Goal: Transaction & Acquisition: Obtain resource

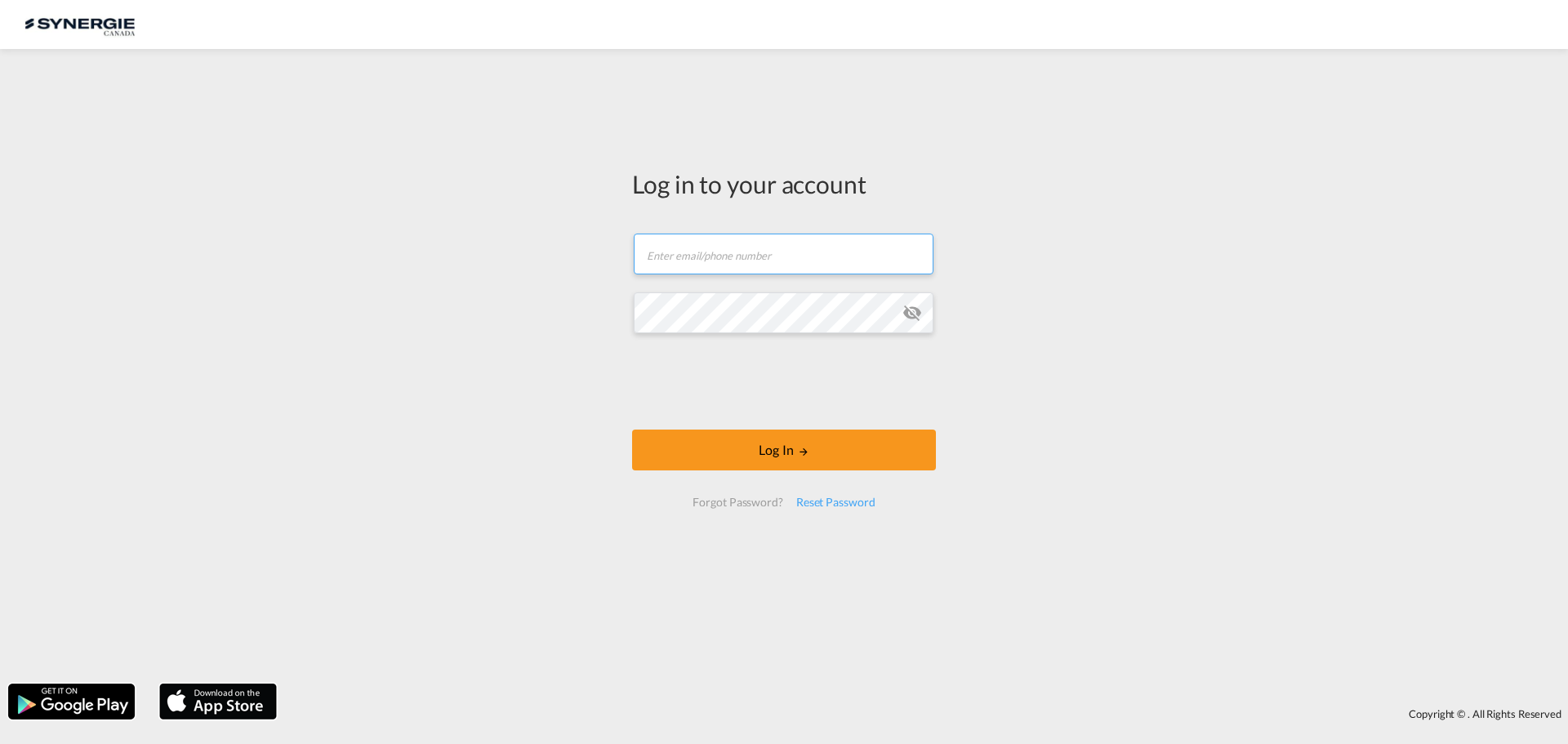
type input "[PERSON_NAME][EMAIL_ADDRESS][DOMAIN_NAME]"
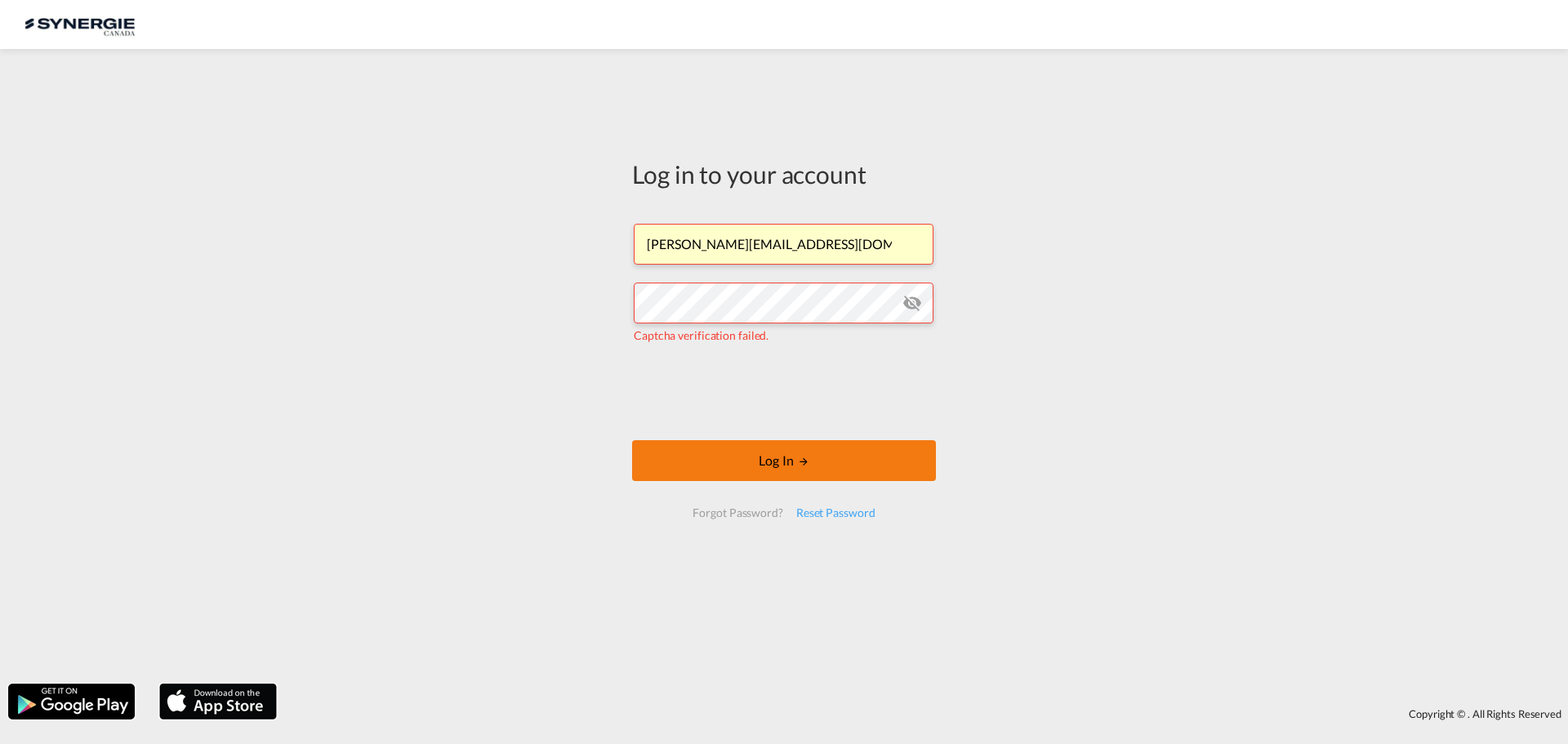
click at [757, 472] on button "Log In" at bounding box center [783, 461] width 303 height 41
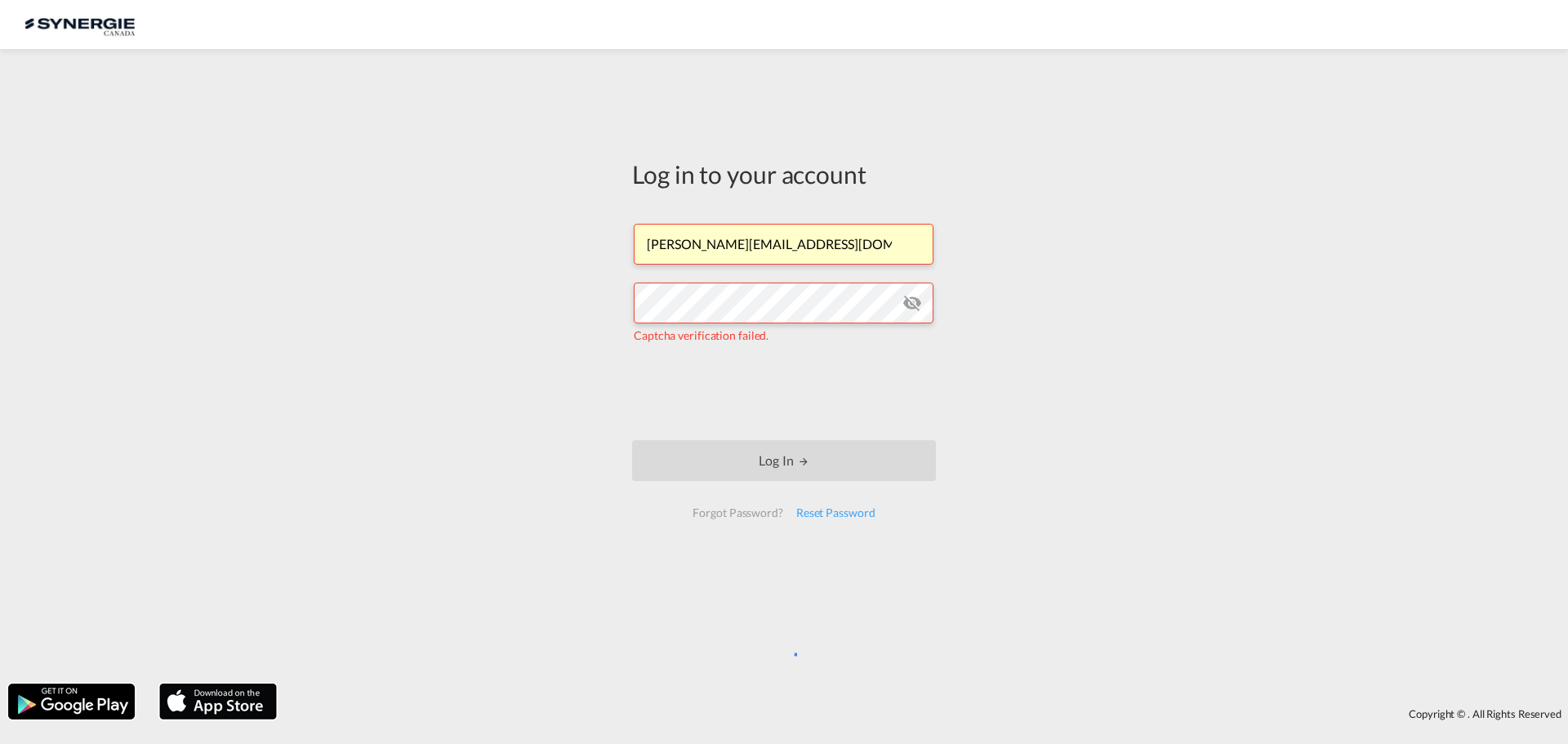
click at [912, 303] on md-icon "icon-eye-off" at bounding box center [912, 303] width 19 height 19
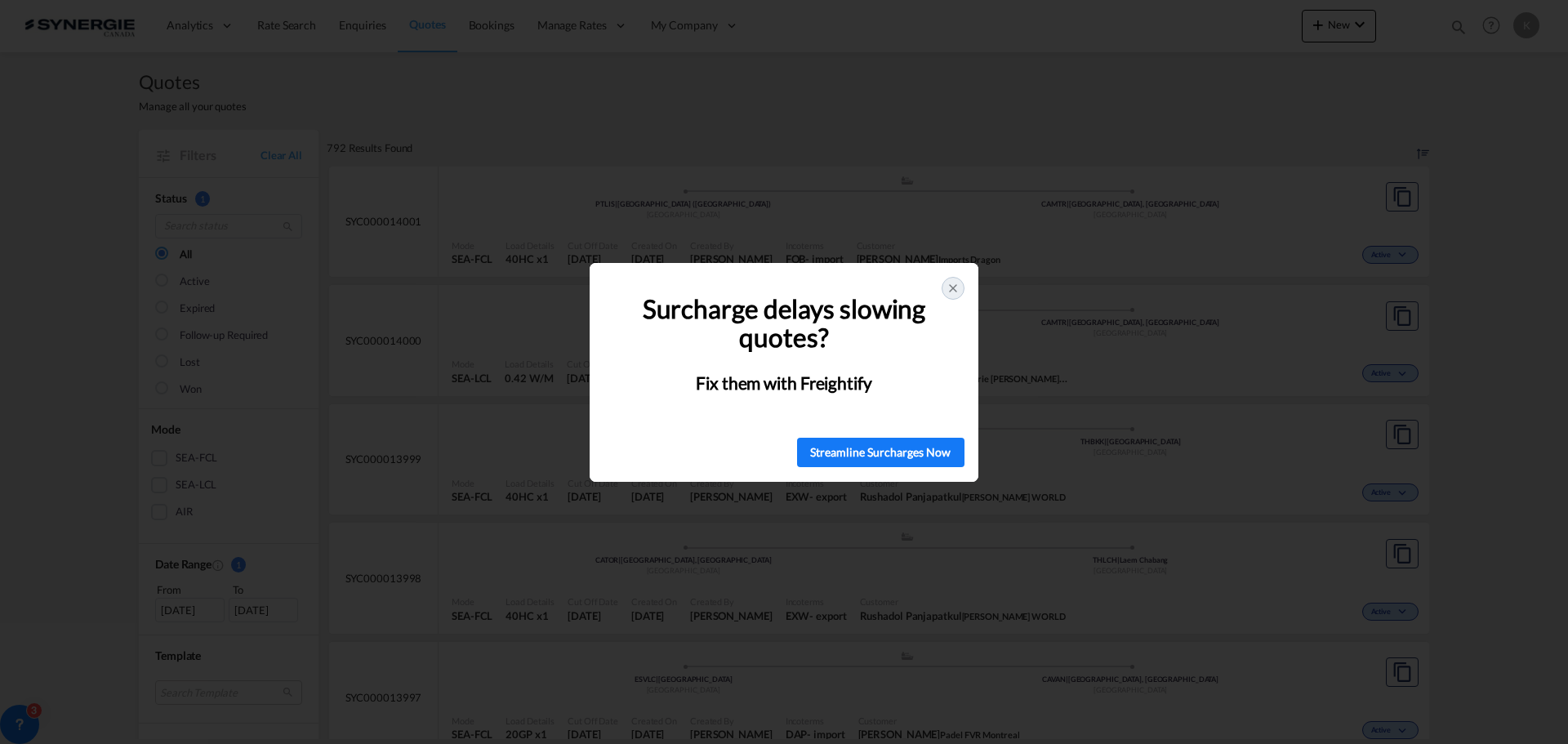
click at [956, 293] on icon at bounding box center [953, 288] width 13 height 13
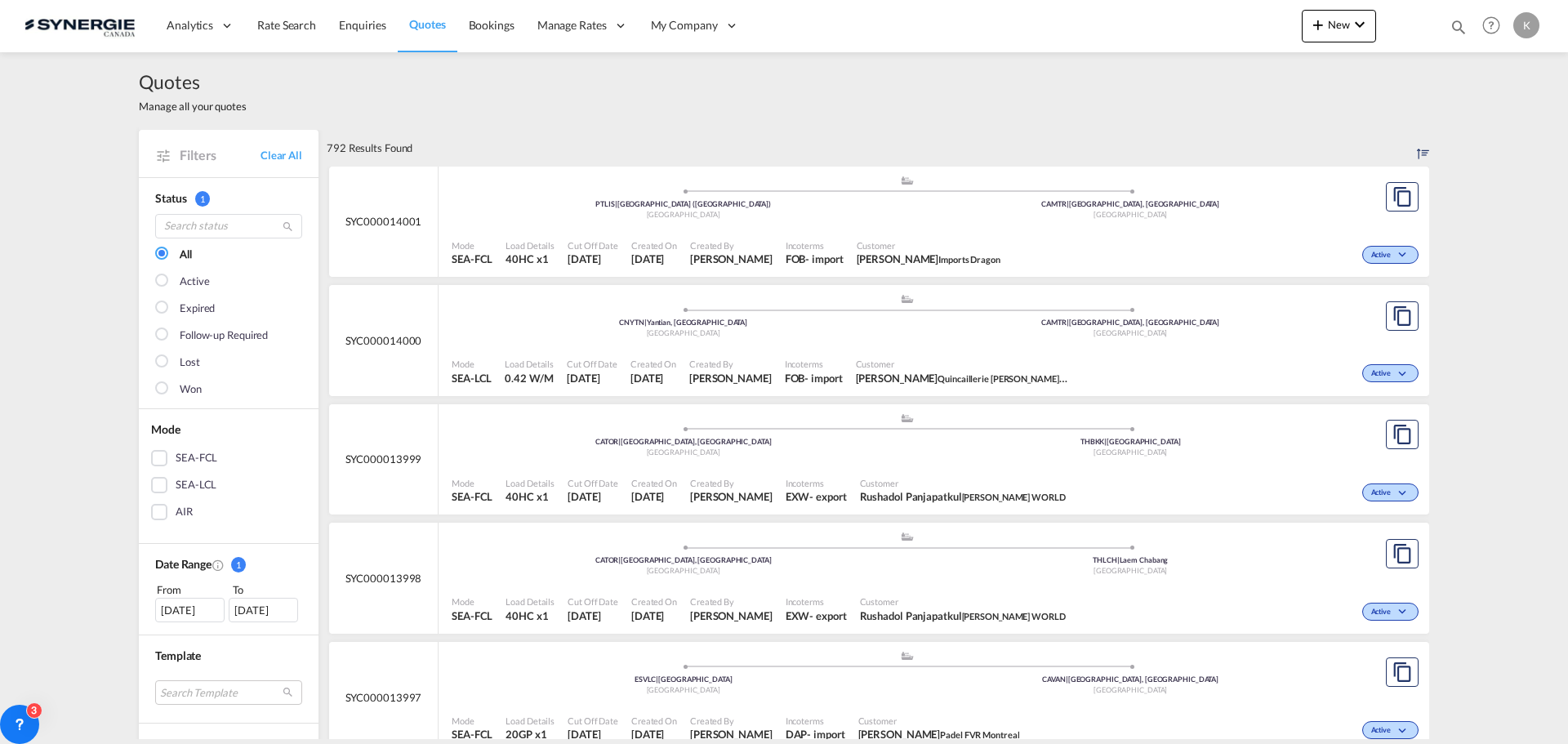
click at [152, 480] on div "SEA-LCL" at bounding box center [159, 484] width 16 height 16
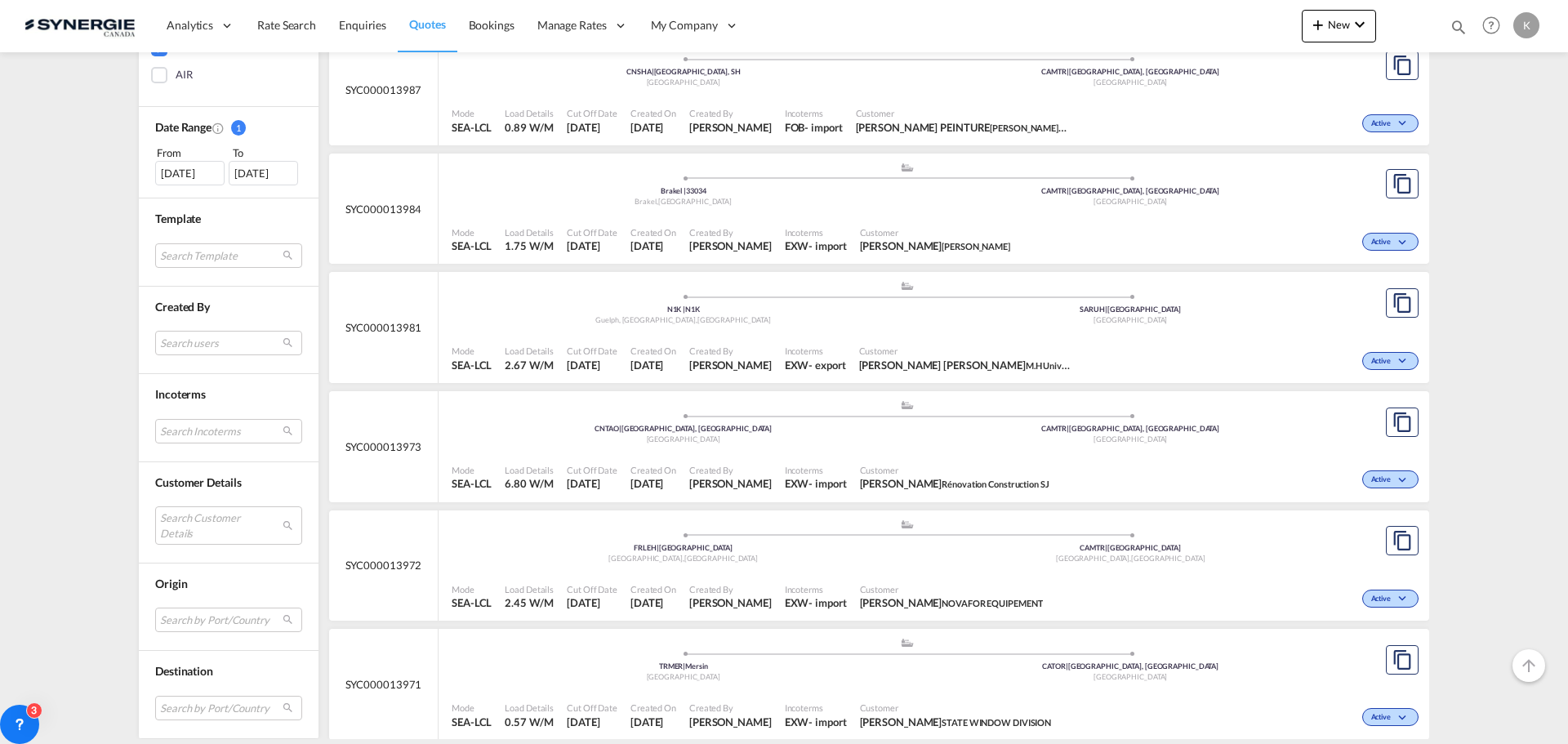
scroll to position [490, 0]
click at [201, 622] on md-select "Search by Port/Country JPNIC nichinan japan AEAMF mussafah united arab emirates…" at bounding box center [229, 620] width 147 height 24
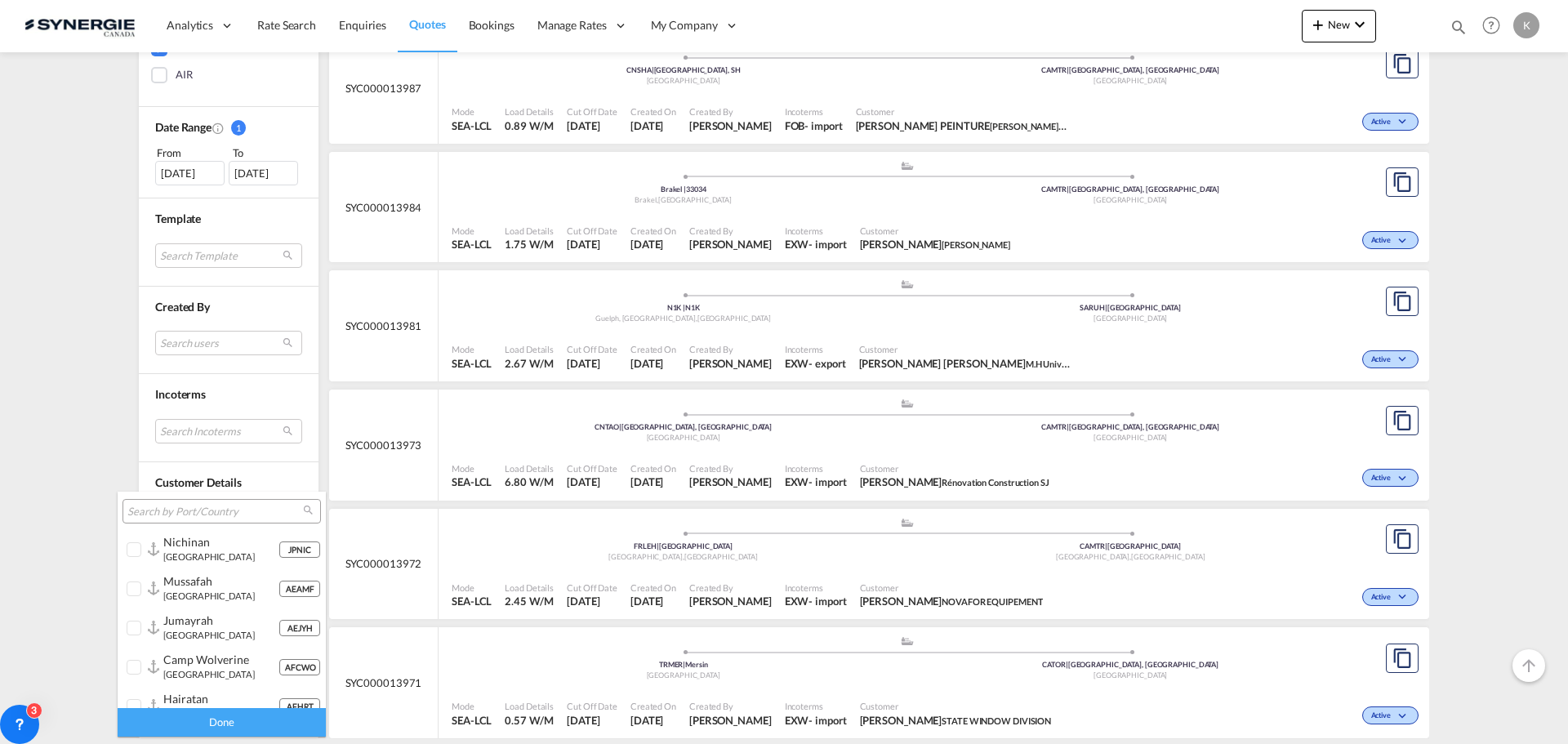
click at [163, 509] on input "search" at bounding box center [215, 512] width 176 height 14
type input "shang"
click at [140, 555] on div at bounding box center [134, 550] width 16 height 16
click at [213, 726] on div "Done" at bounding box center [222, 722] width 208 height 29
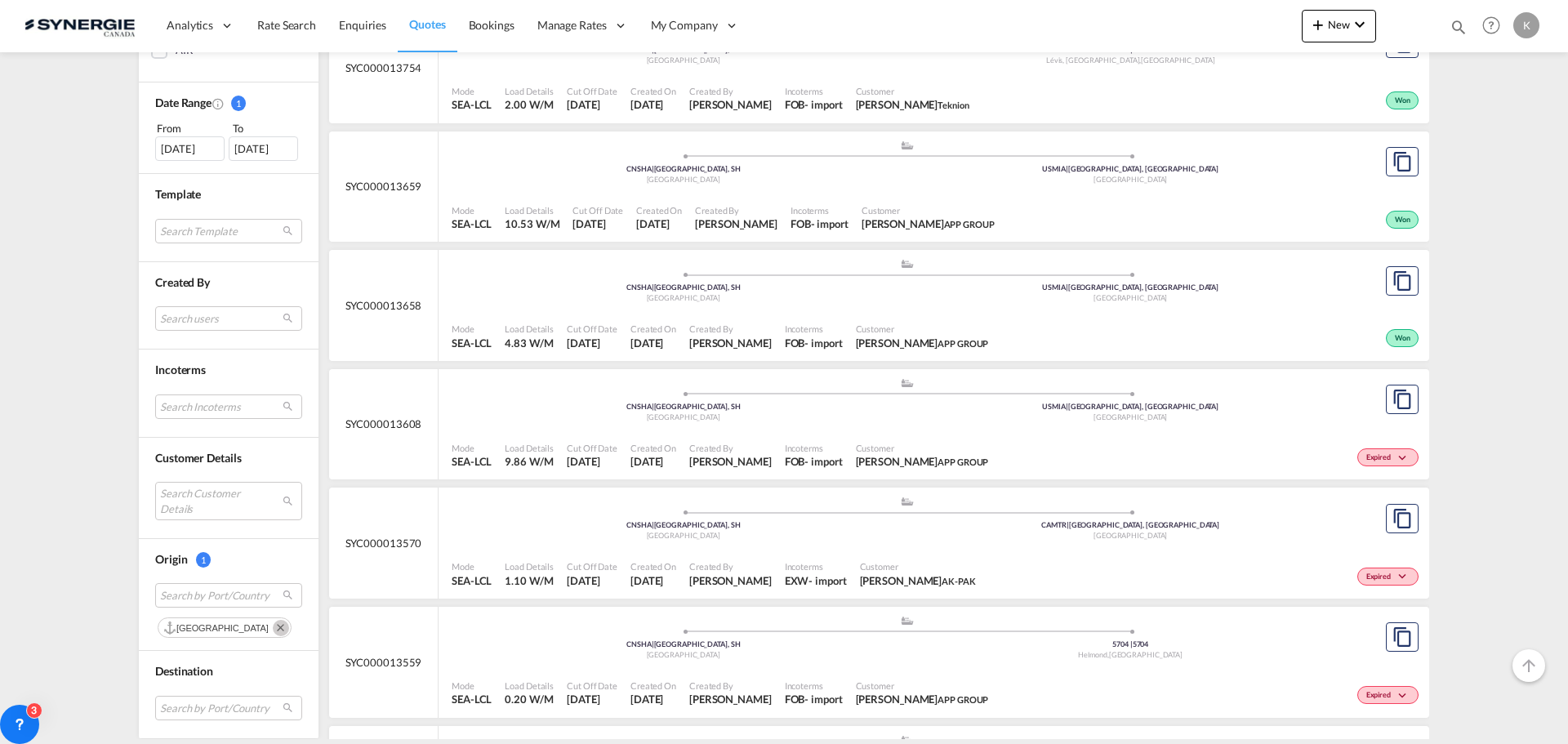
scroll to position [1062, 0]
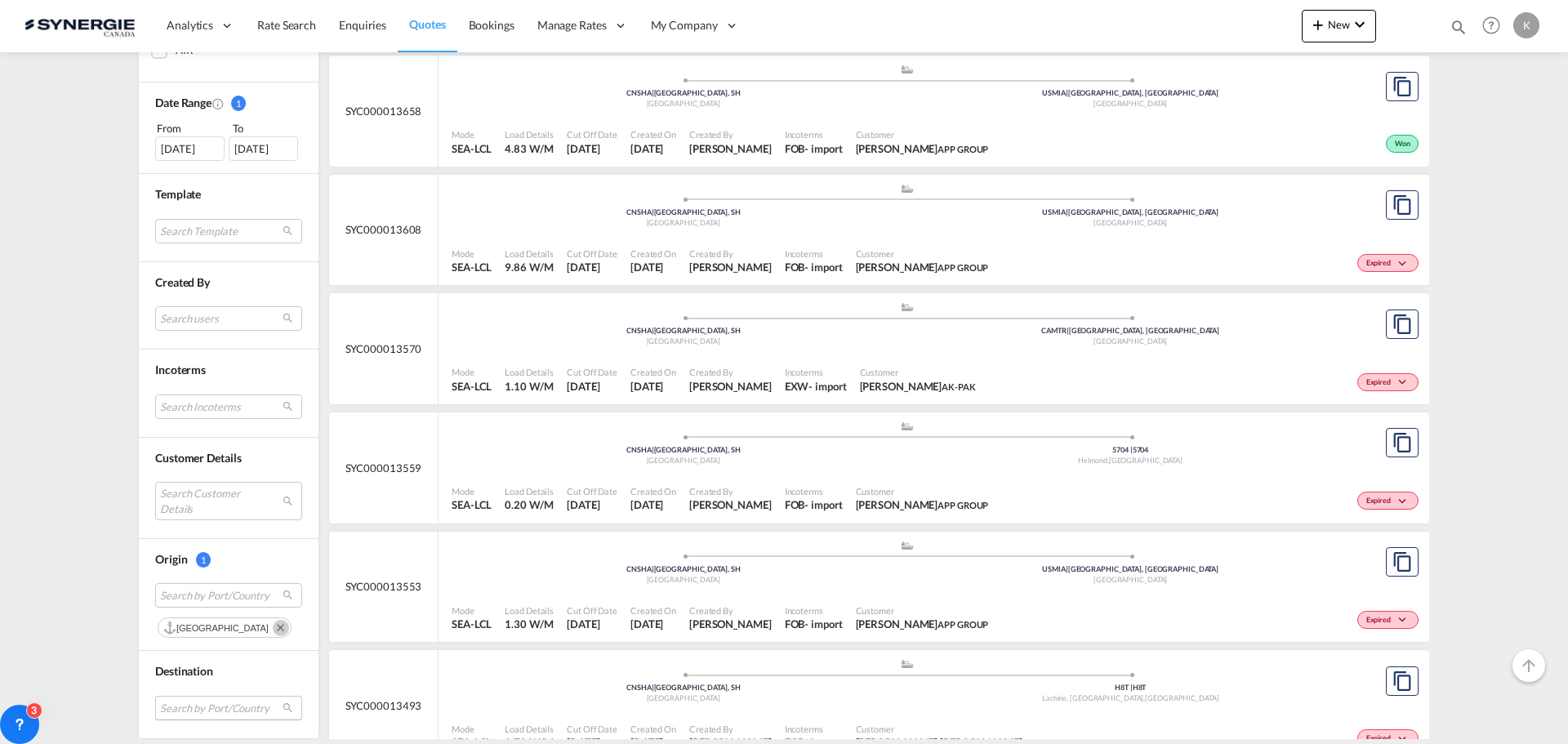
click at [182, 708] on md-select "Search by Port/Country JPNIC nichinan japan AEAMF mussafah united arab emirates…" at bounding box center [229, 708] width 147 height 24
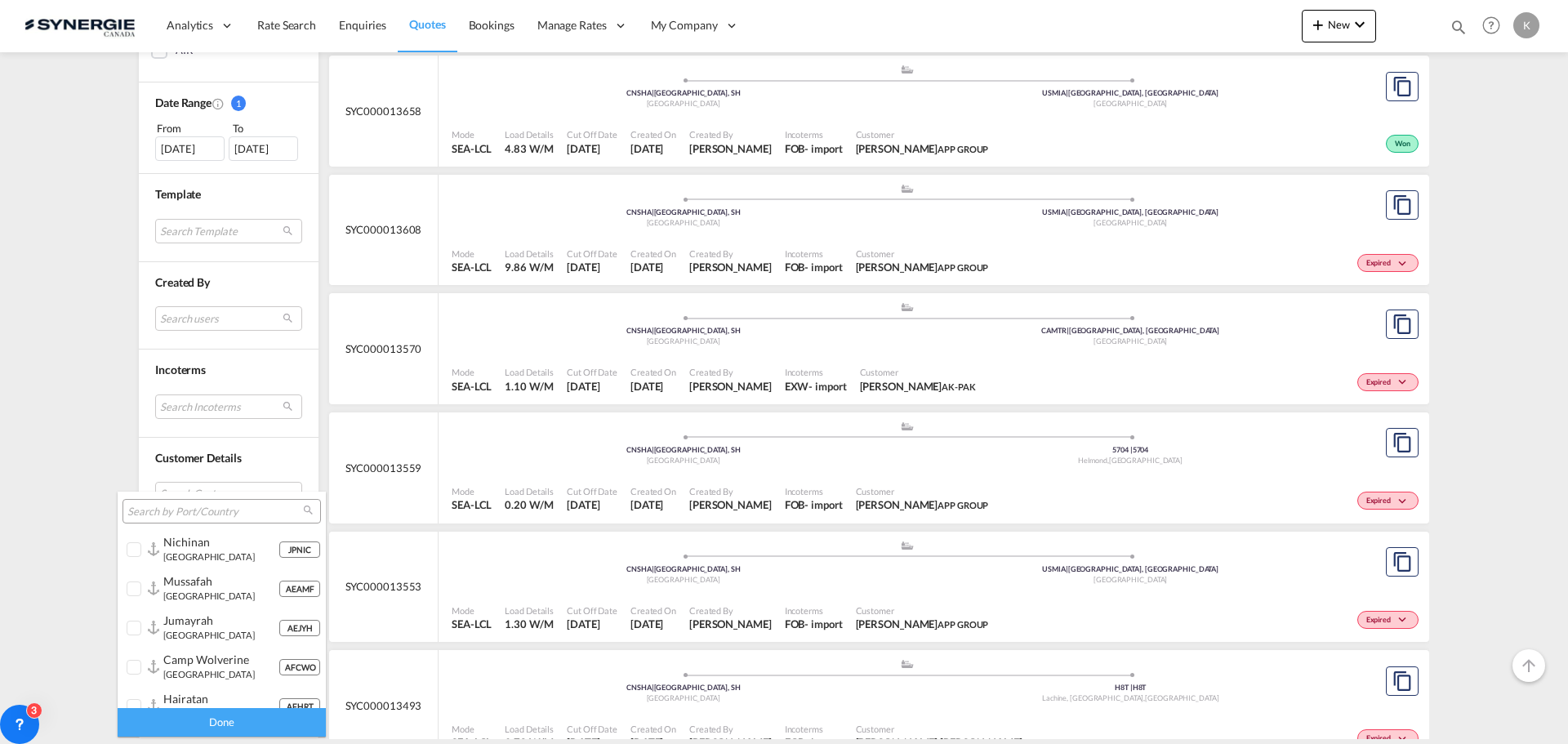
click at [206, 505] on input "search" at bounding box center [215, 512] width 176 height 14
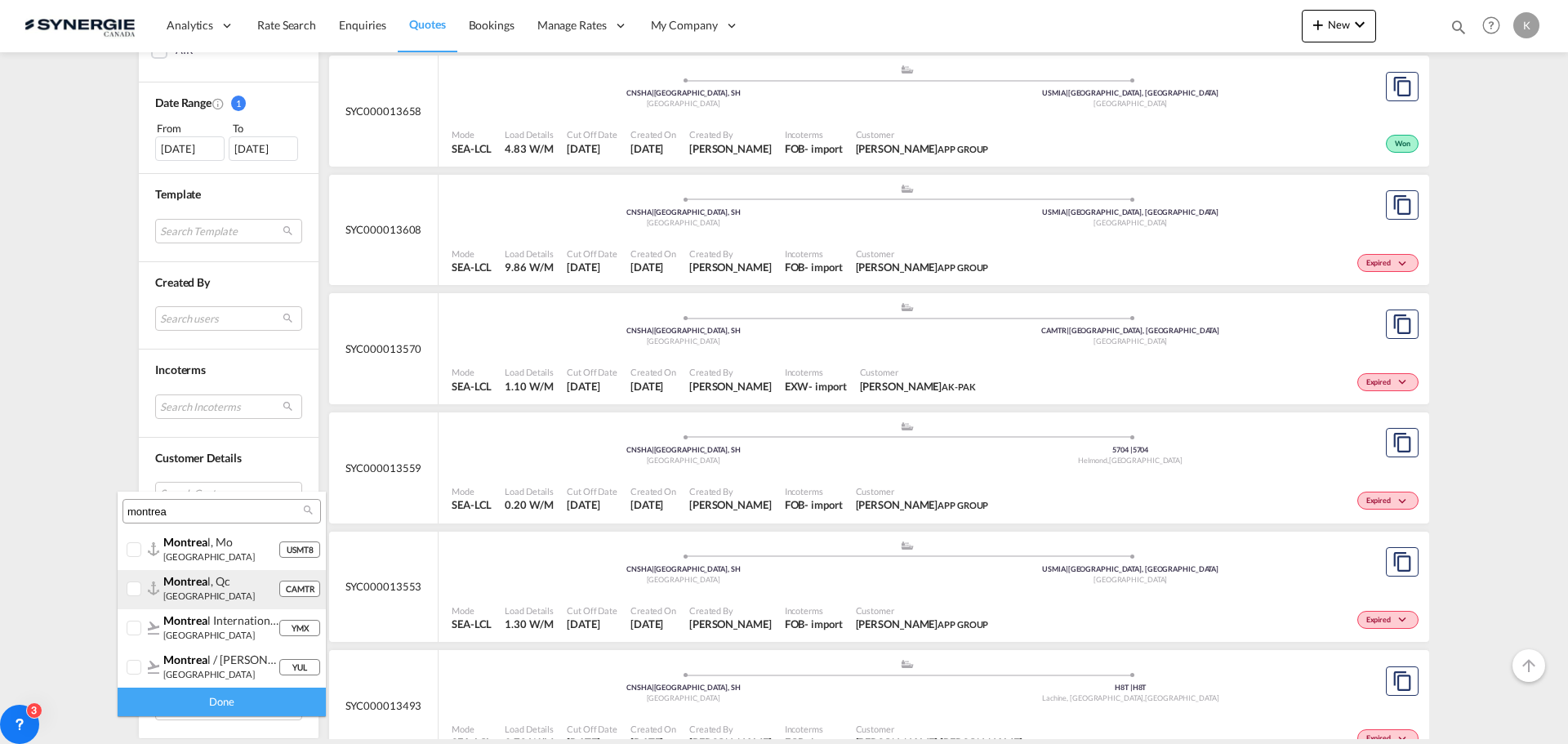
type input "montrea"
click at [137, 585] on div at bounding box center [134, 589] width 16 height 16
click at [168, 694] on div "Done" at bounding box center [222, 702] width 208 height 29
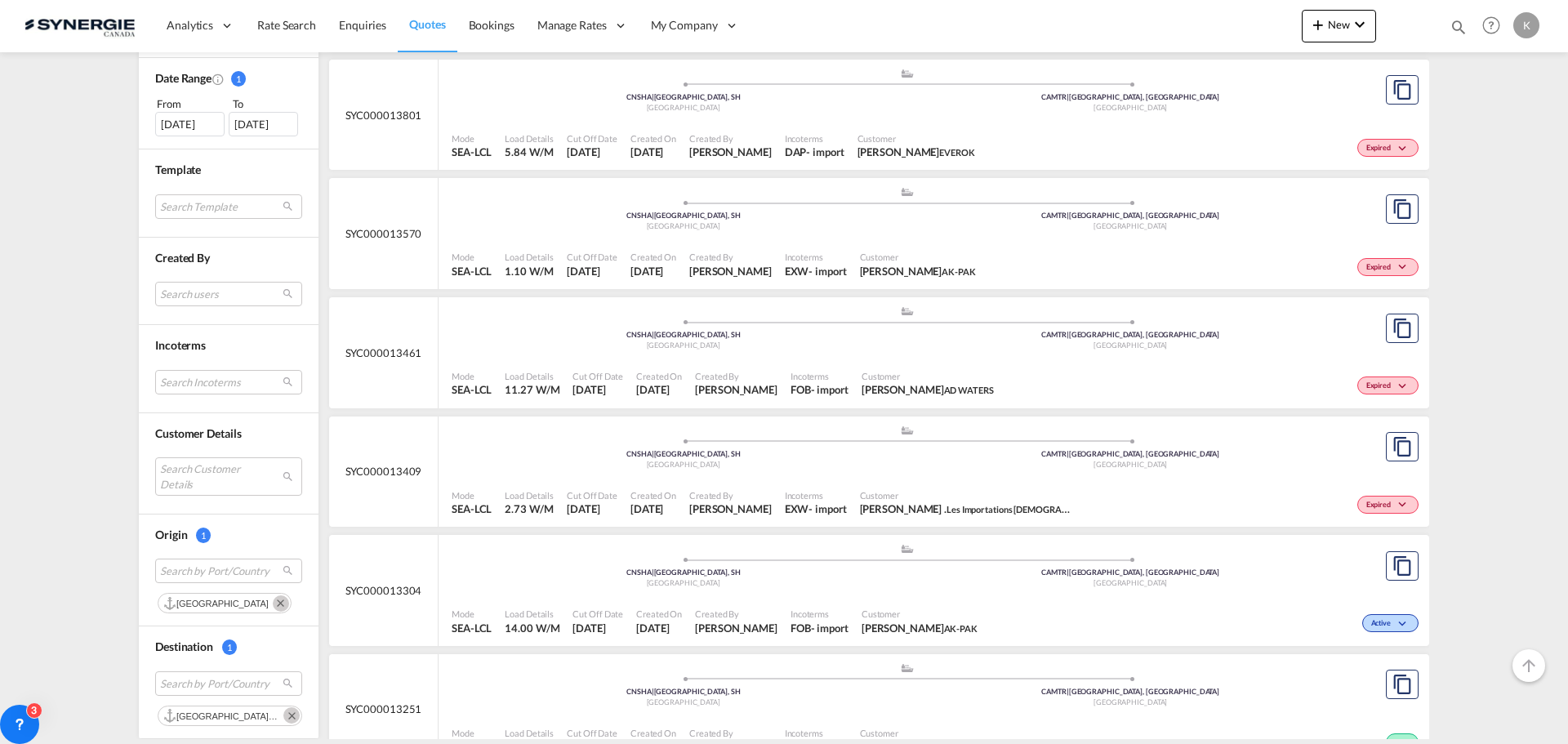
scroll to position [620, 0]
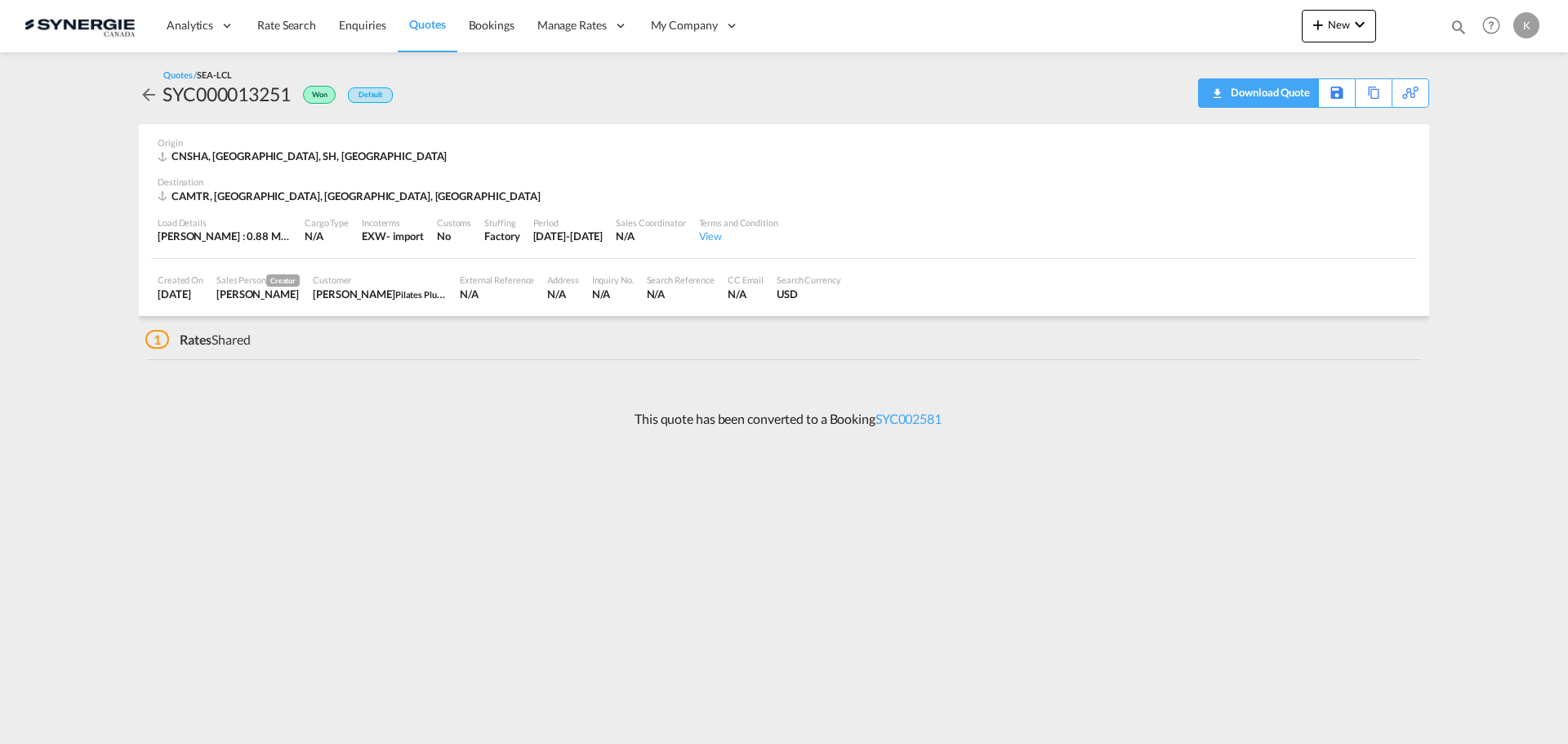
click at [1299, 92] on div "Download Quote" at bounding box center [1267, 92] width 83 height 26
